Goal: Information Seeking & Learning: Learn about a topic

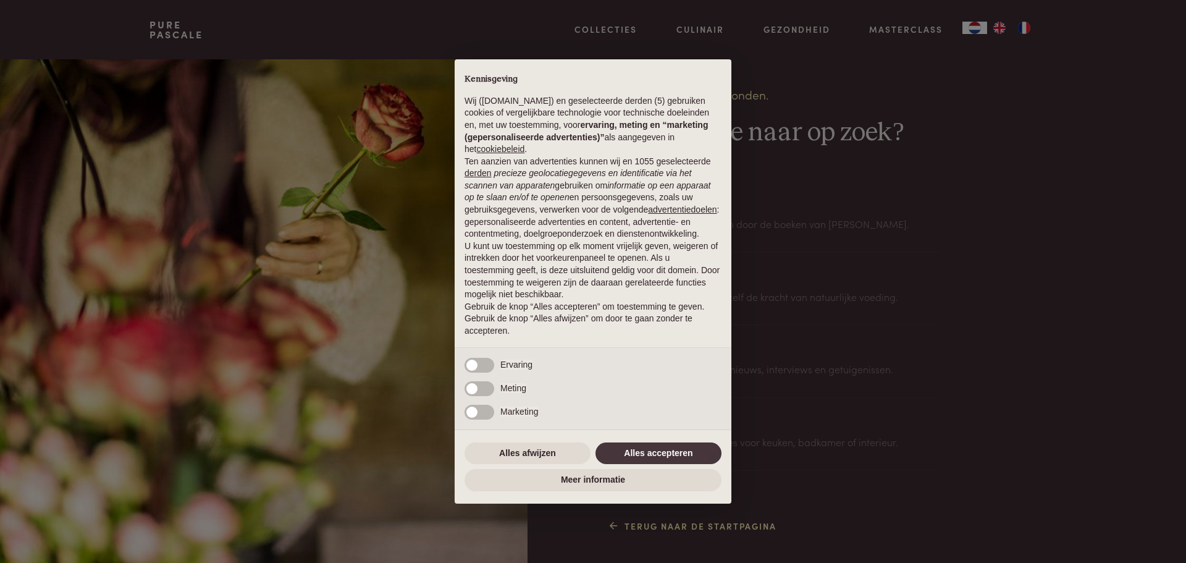
click at [983, 289] on div "× Kennisgeving Wij (purepascale.com) en geselecteerde derden (5) gebruiken cook…" at bounding box center [593, 281] width 1186 height 563
click at [536, 451] on button "Alles afwijzen" at bounding box center [527, 453] width 126 height 22
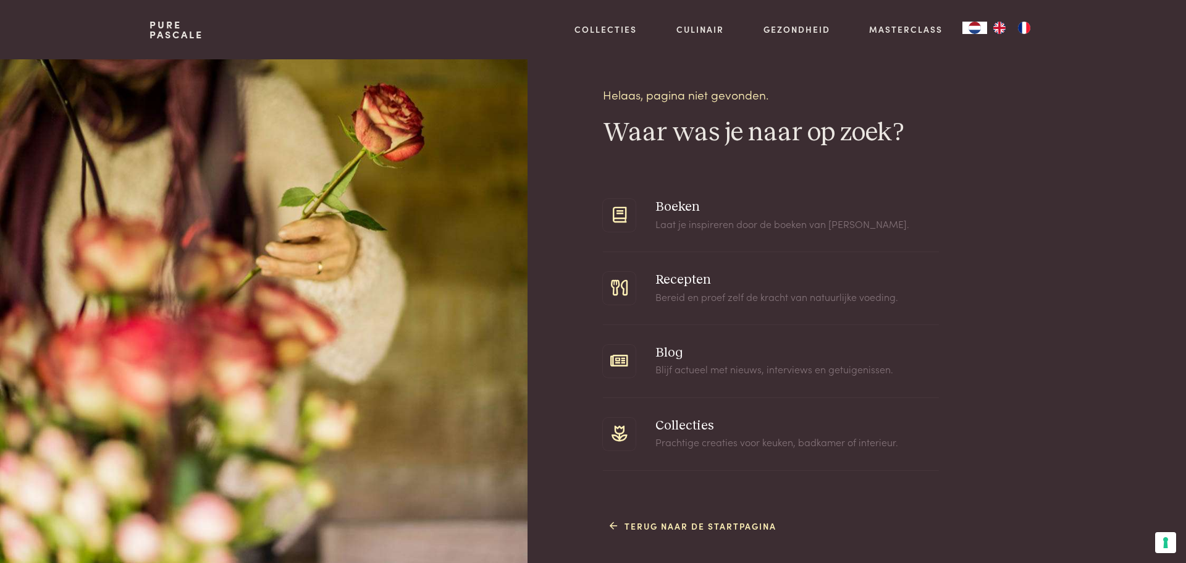
click at [697, 295] on span at bounding box center [771, 288] width 336 height 72
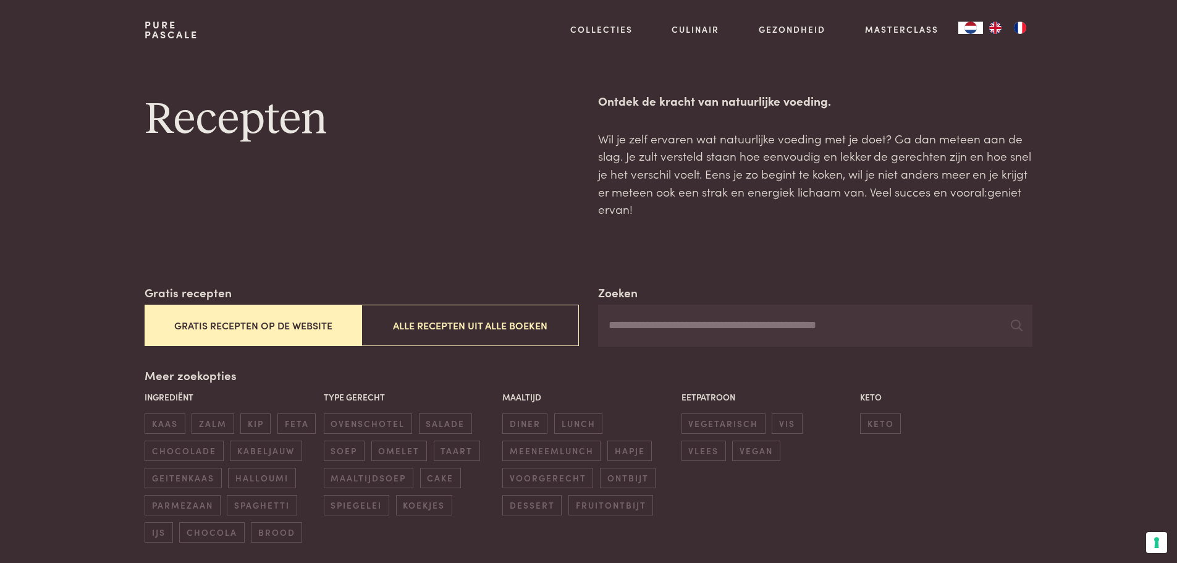
click at [247, 329] on button "Gratis recepten op de website" at bounding box center [253, 324] width 217 height 41
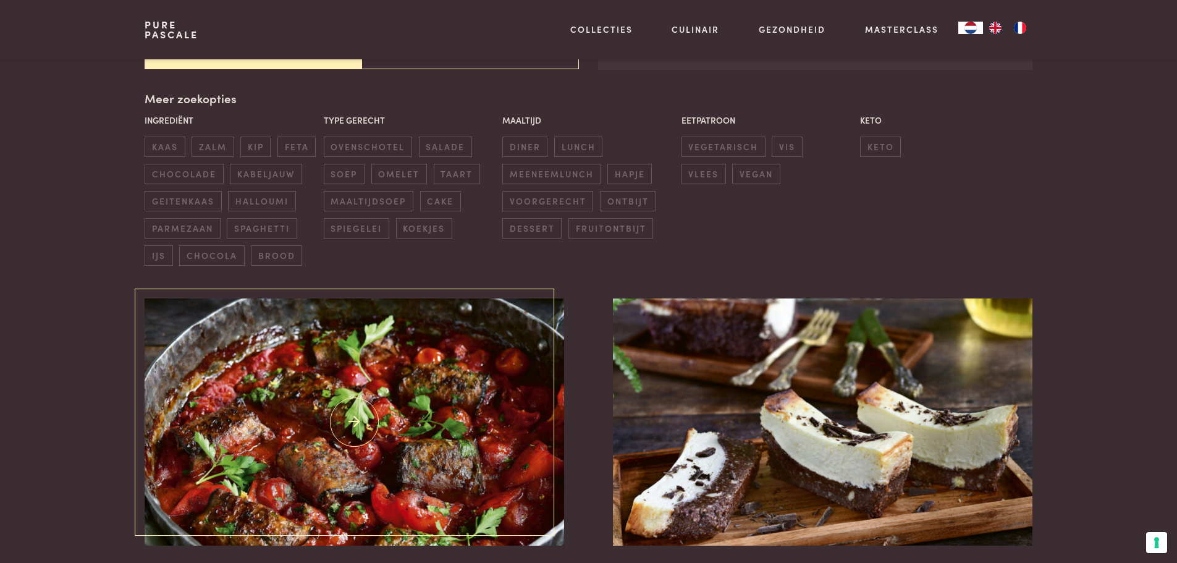
scroll to position [283, 0]
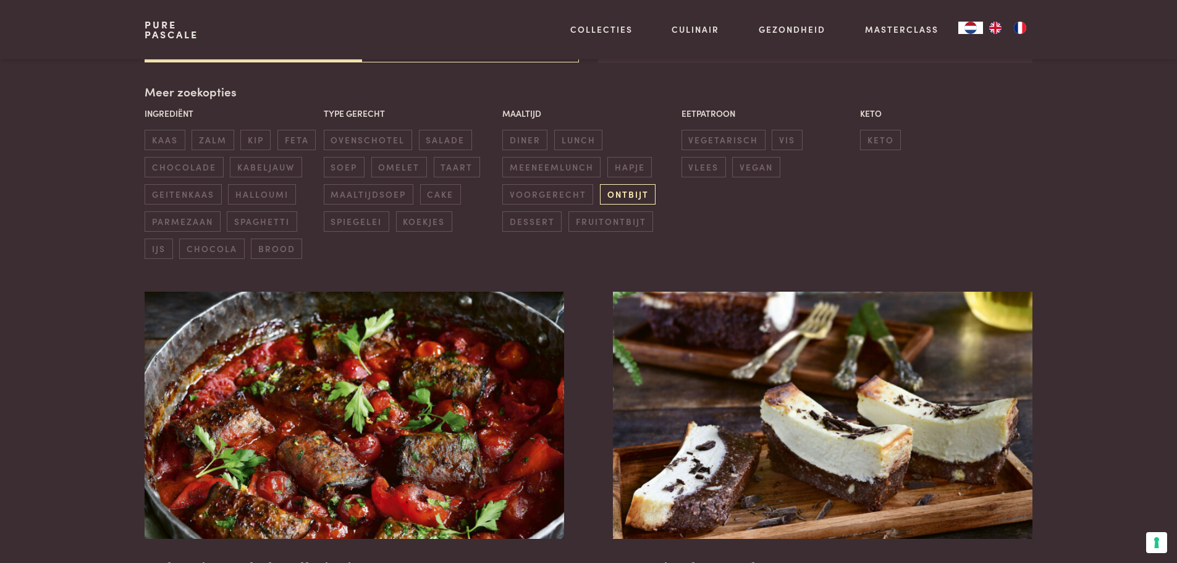
click at [629, 195] on span "ontbijt" at bounding box center [628, 194] width 56 height 20
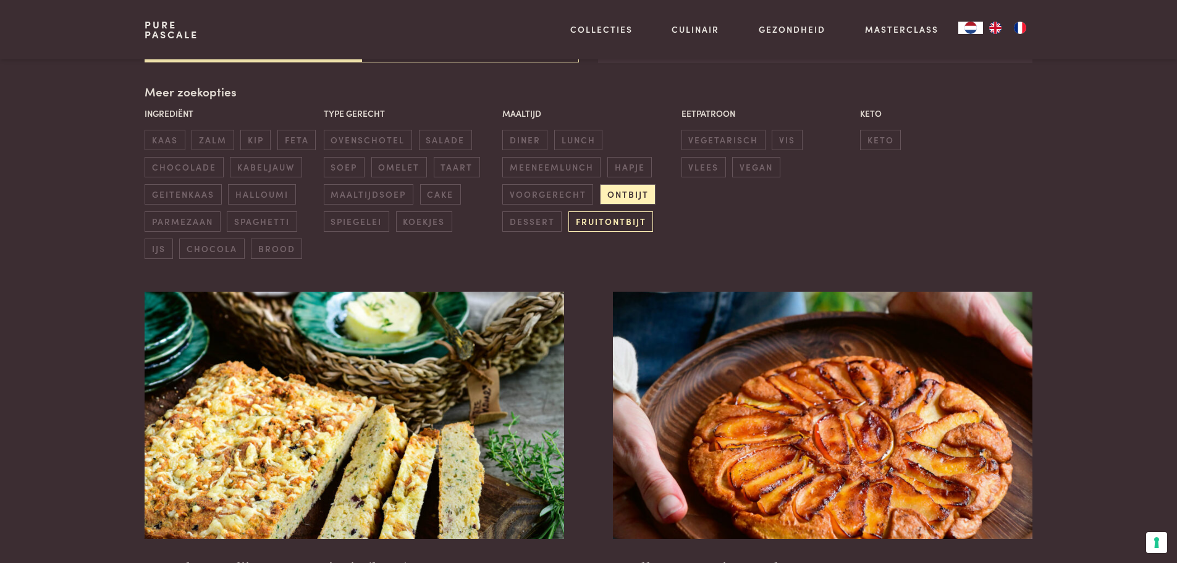
click at [623, 220] on span "fruitontbijt" at bounding box center [610, 221] width 85 height 20
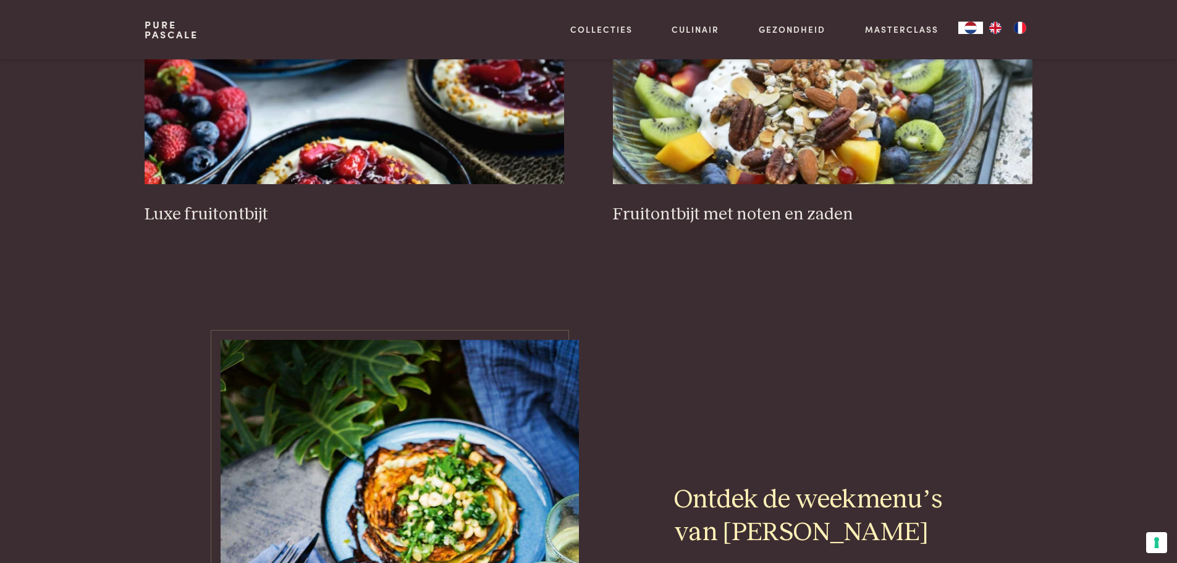
scroll to position [469, 0]
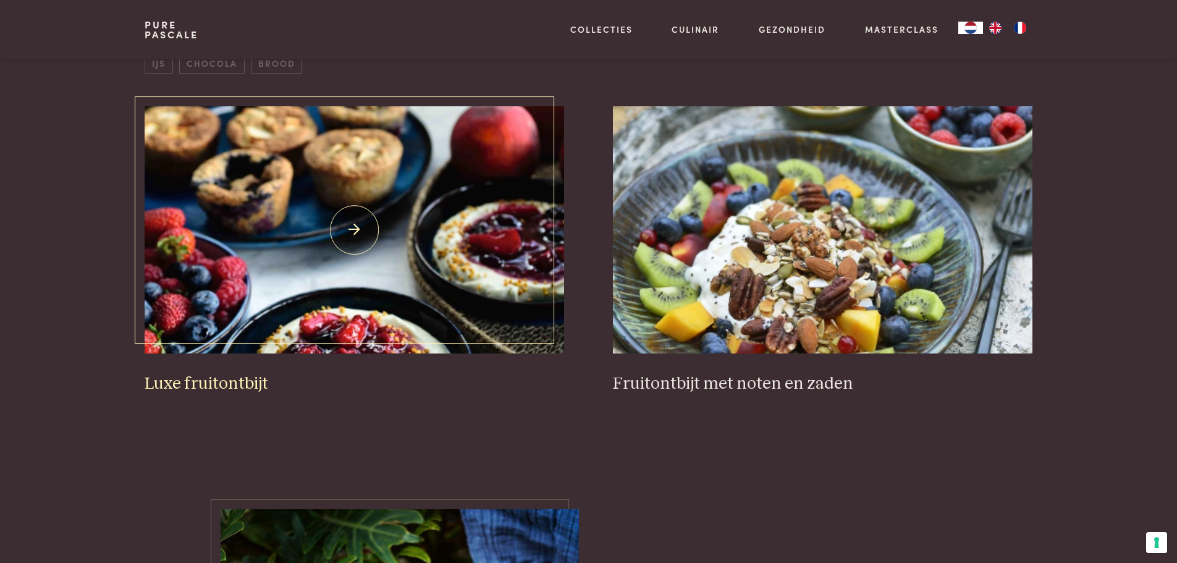
click at [207, 381] on h3 "Luxe fruitontbijt" at bounding box center [354, 384] width 419 height 22
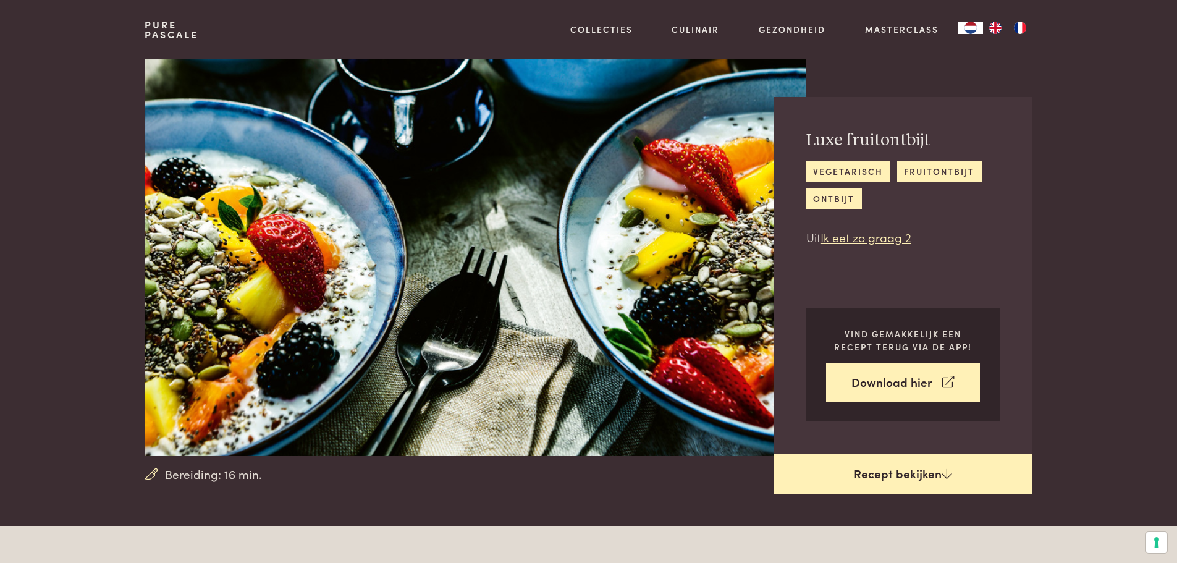
click at [854, 487] on link "Recept bekijken" at bounding box center [902, 474] width 259 height 40
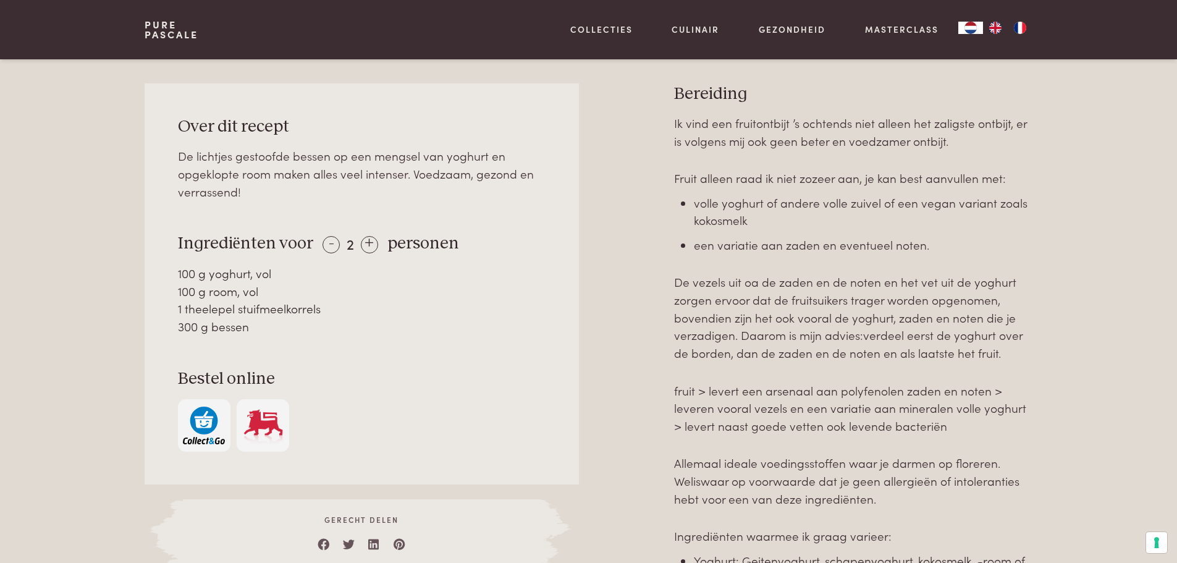
scroll to position [526, 0]
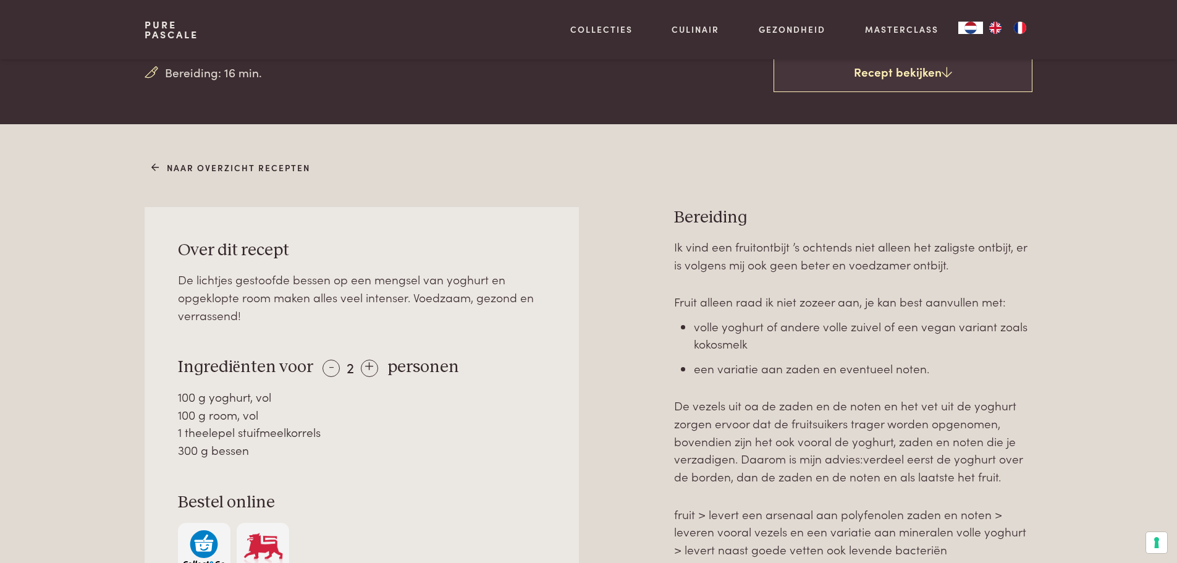
scroll to position [402, 0]
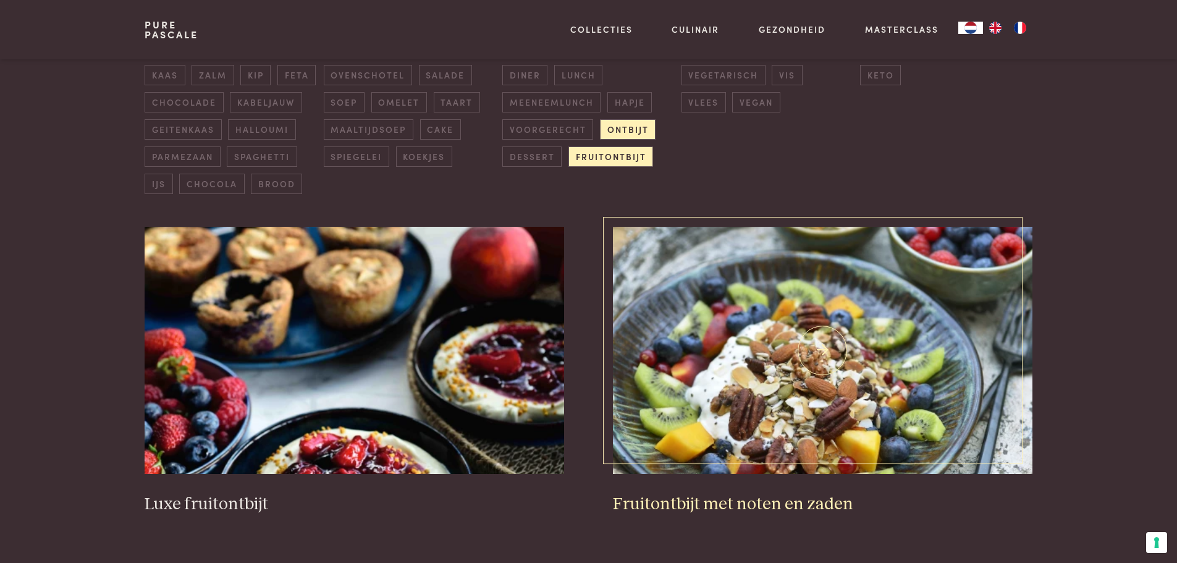
scroll to position [531, 0]
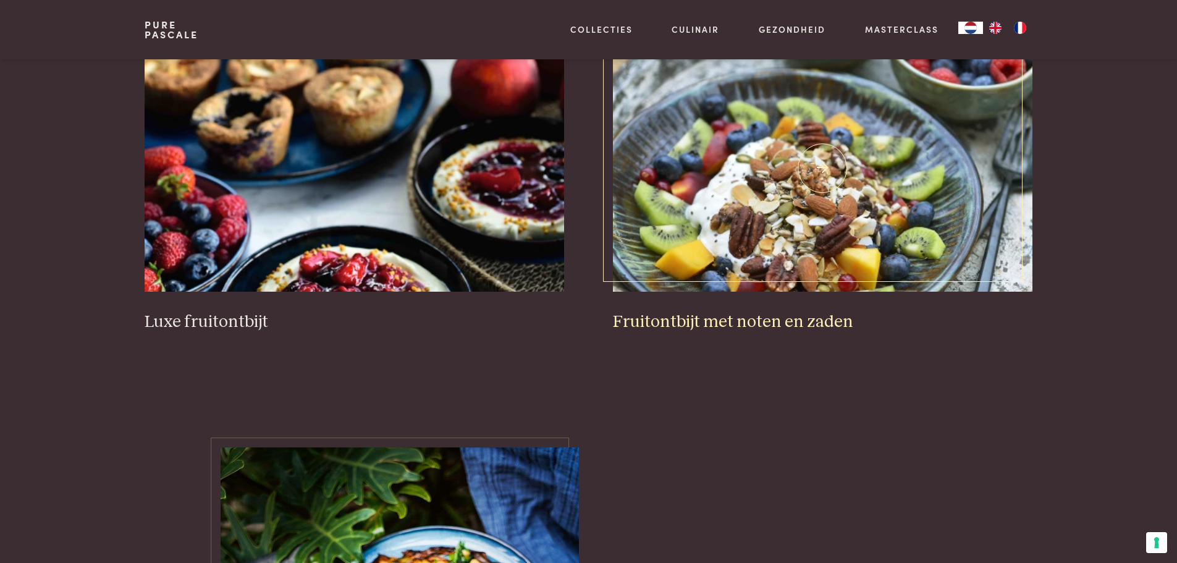
click at [812, 165] on img at bounding box center [822, 167] width 419 height 247
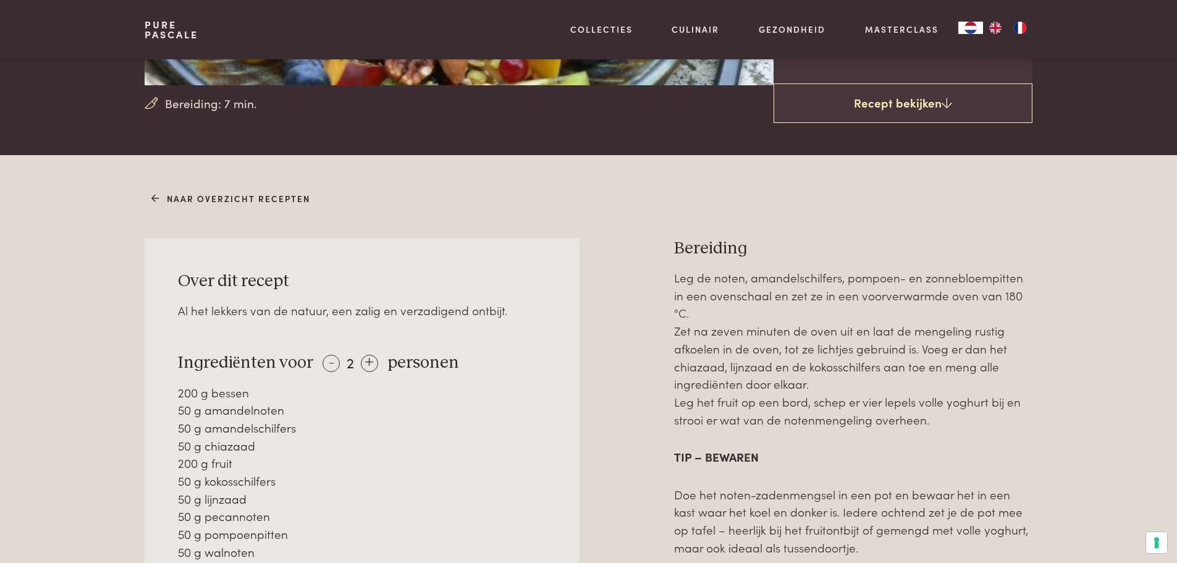
scroll to position [432, 0]
